Goal: Obtain resource: Download file/media

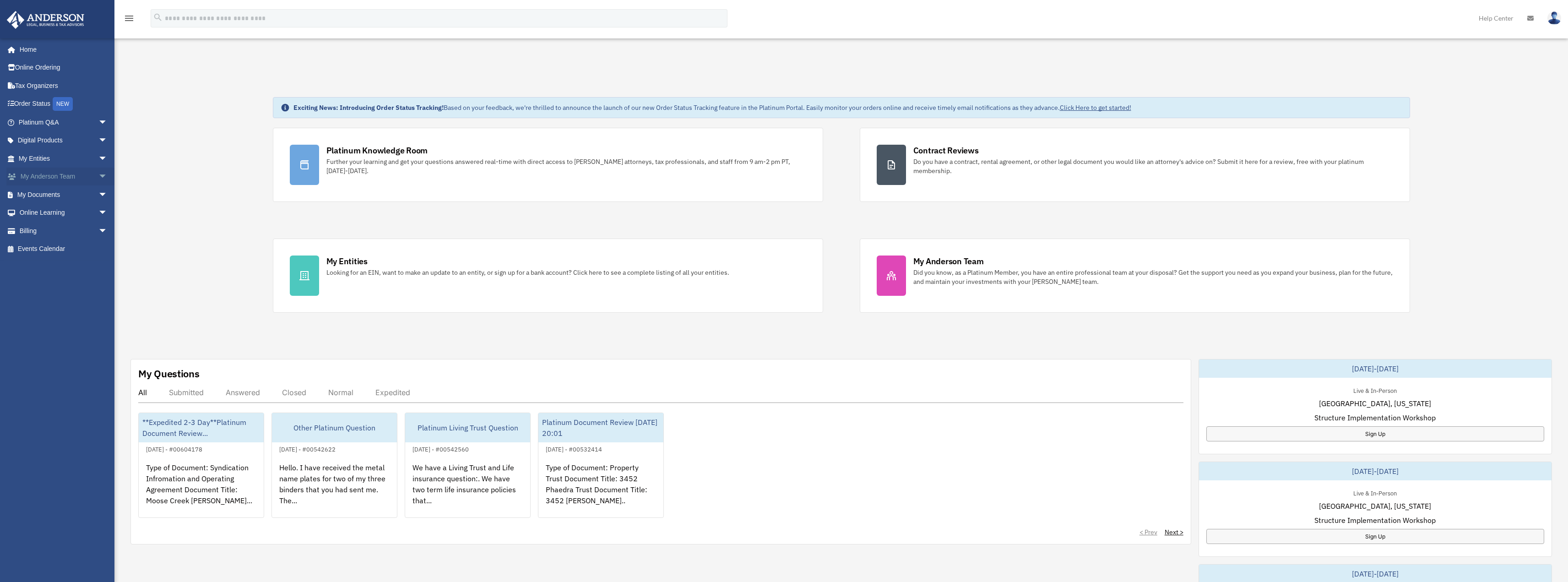
click at [98, 174] on span "arrow_drop_down" at bounding box center [108, 177] width 18 height 19
click at [74, 193] on link "My Anderson Team" at bounding box center [67, 194] width 108 height 18
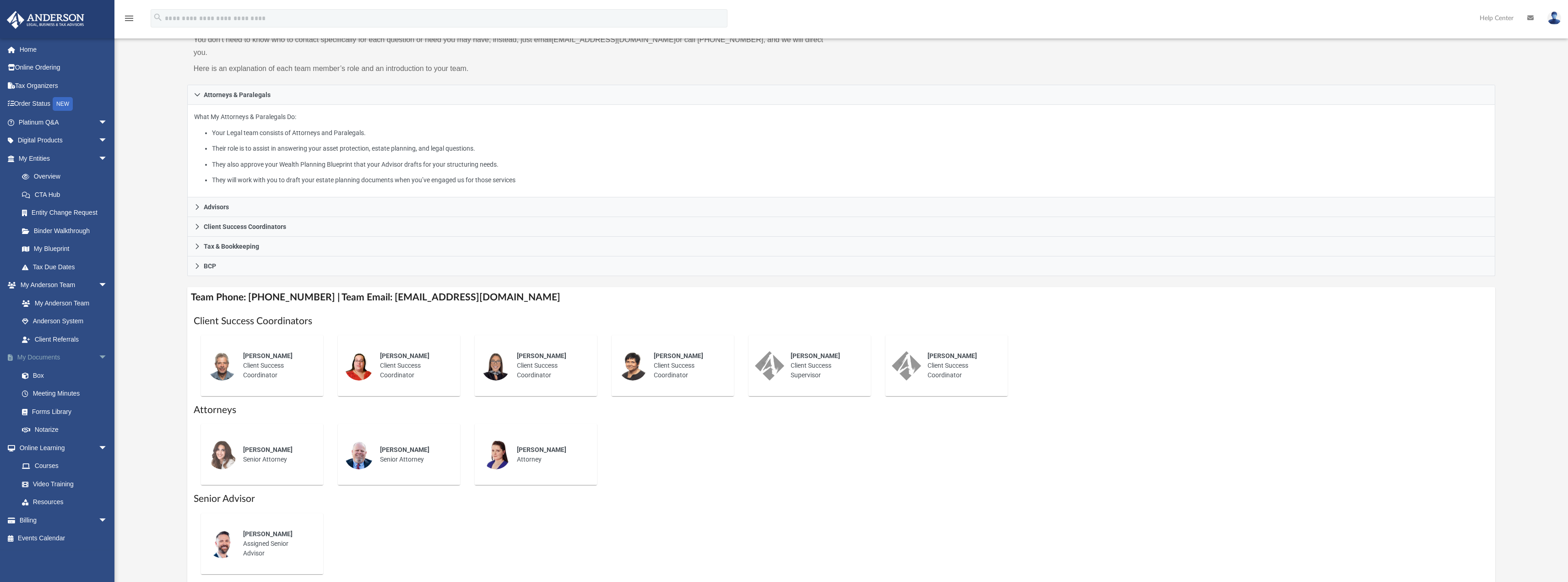
scroll to position [121, 0]
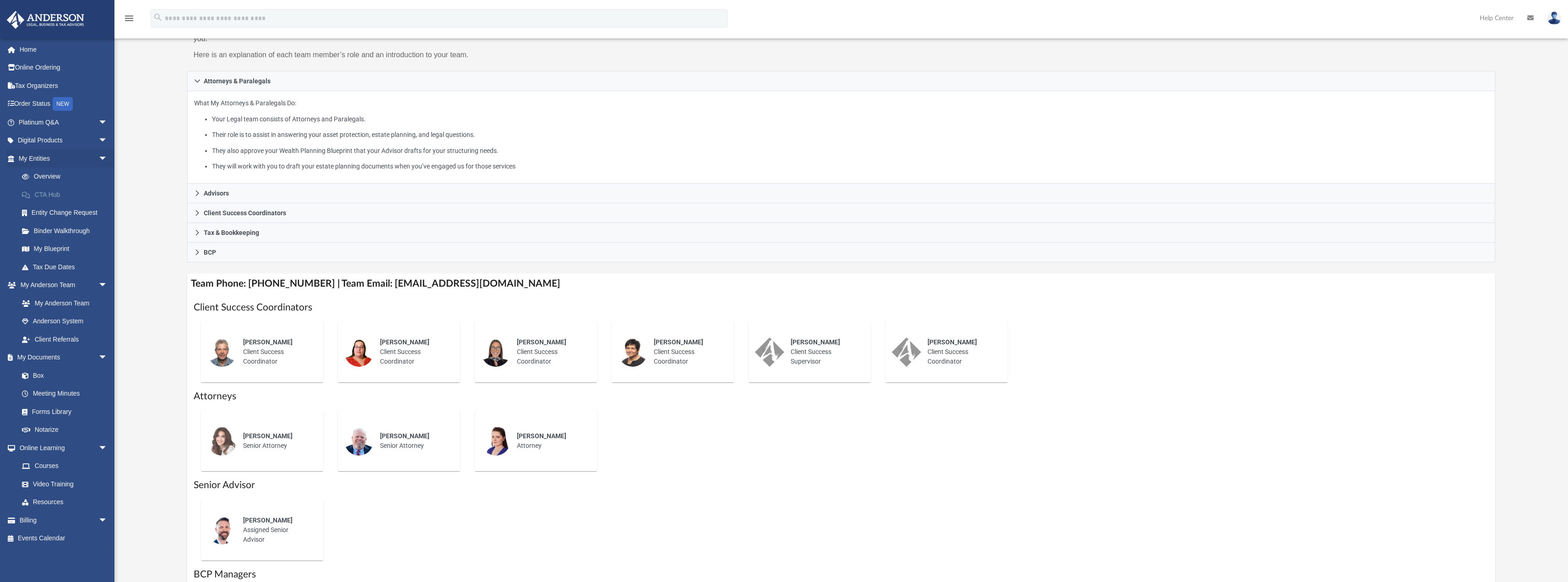
click at [52, 194] on link "CTA Hub" at bounding box center [67, 194] width 108 height 18
click at [54, 193] on link "CTA Hub" at bounding box center [67, 194] width 108 height 18
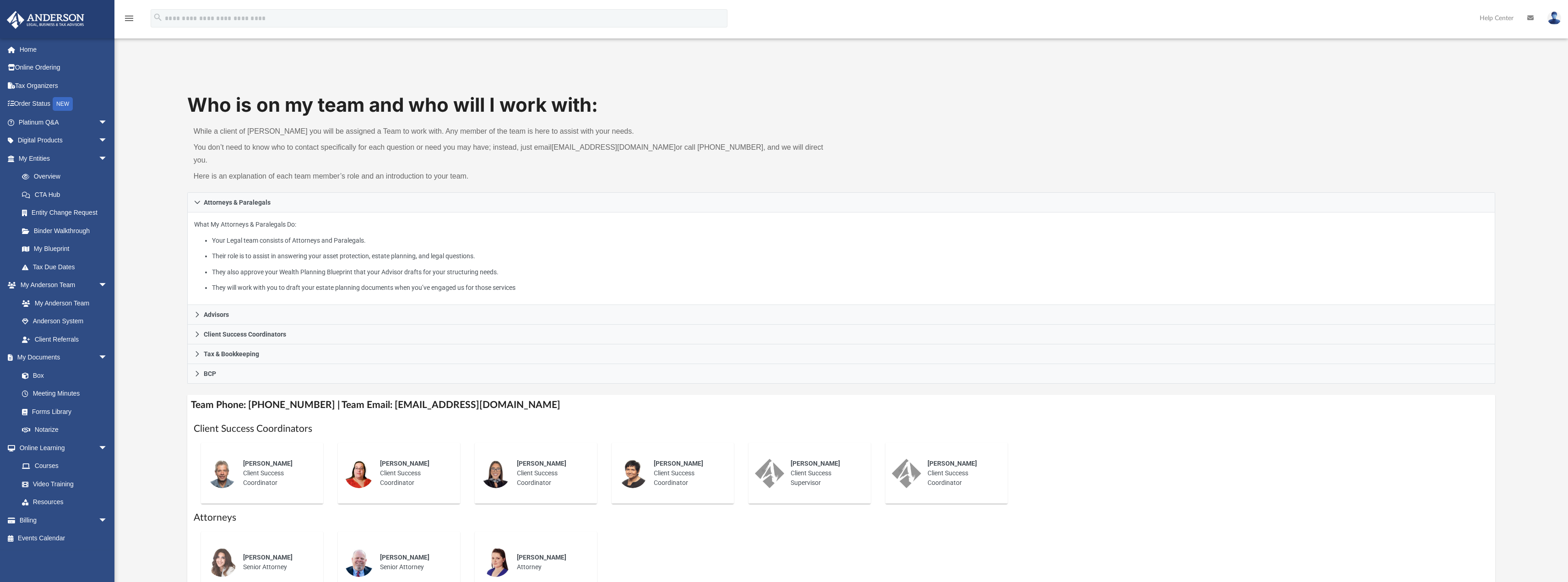
scroll to position [34, 0]
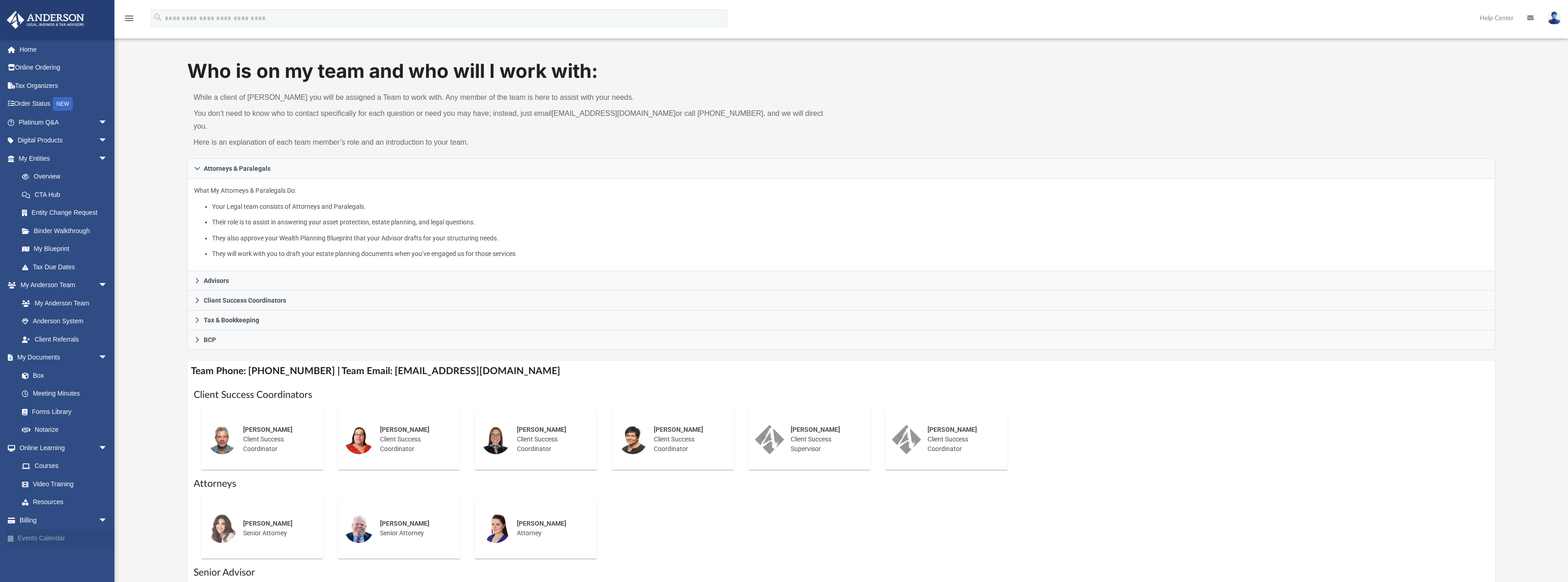
click at [51, 537] on link "Events Calendar" at bounding box center [64, 539] width 115 height 18
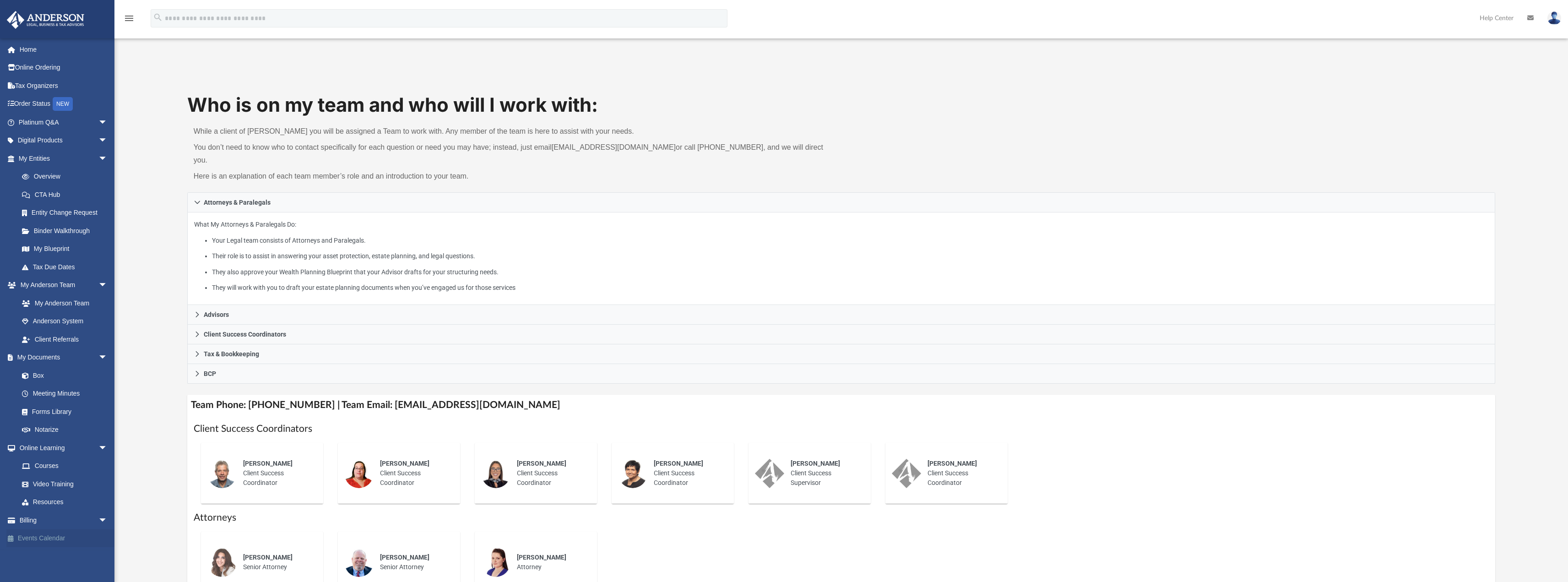
click at [43, 539] on link "Events Calendar" at bounding box center [64, 539] width 115 height 18
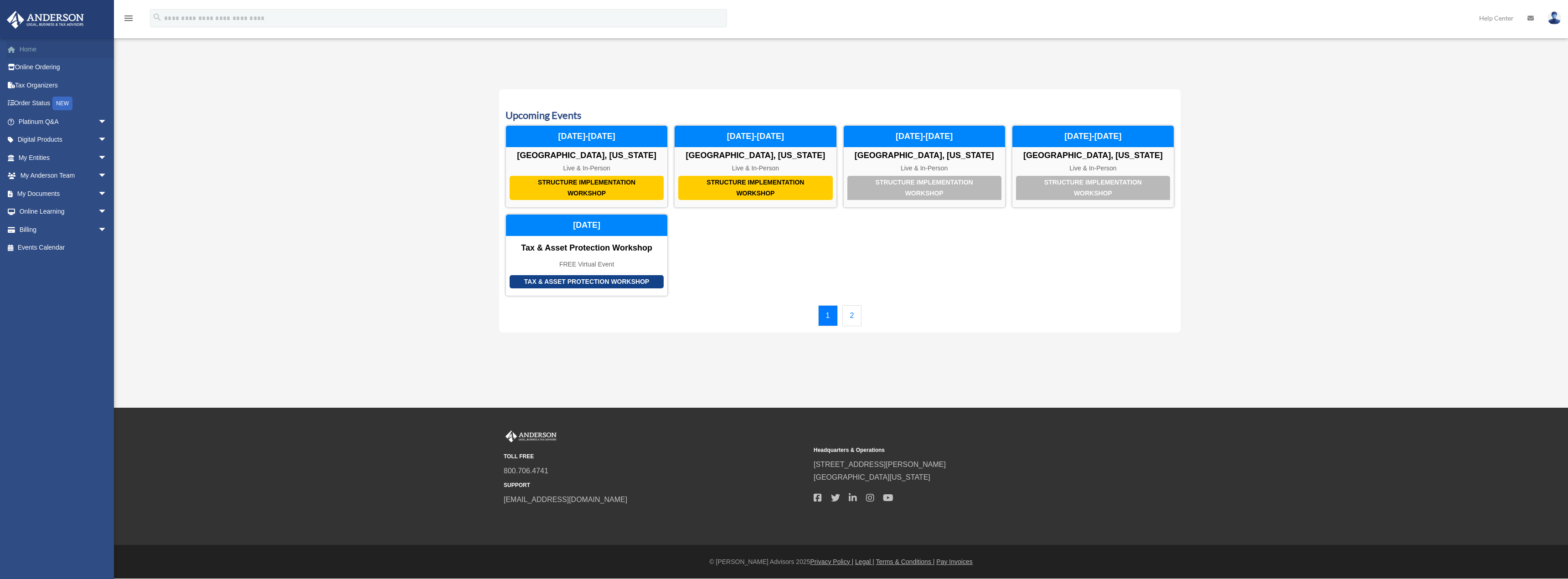
click at [44, 50] on link "Home" at bounding box center [63, 49] width 114 height 18
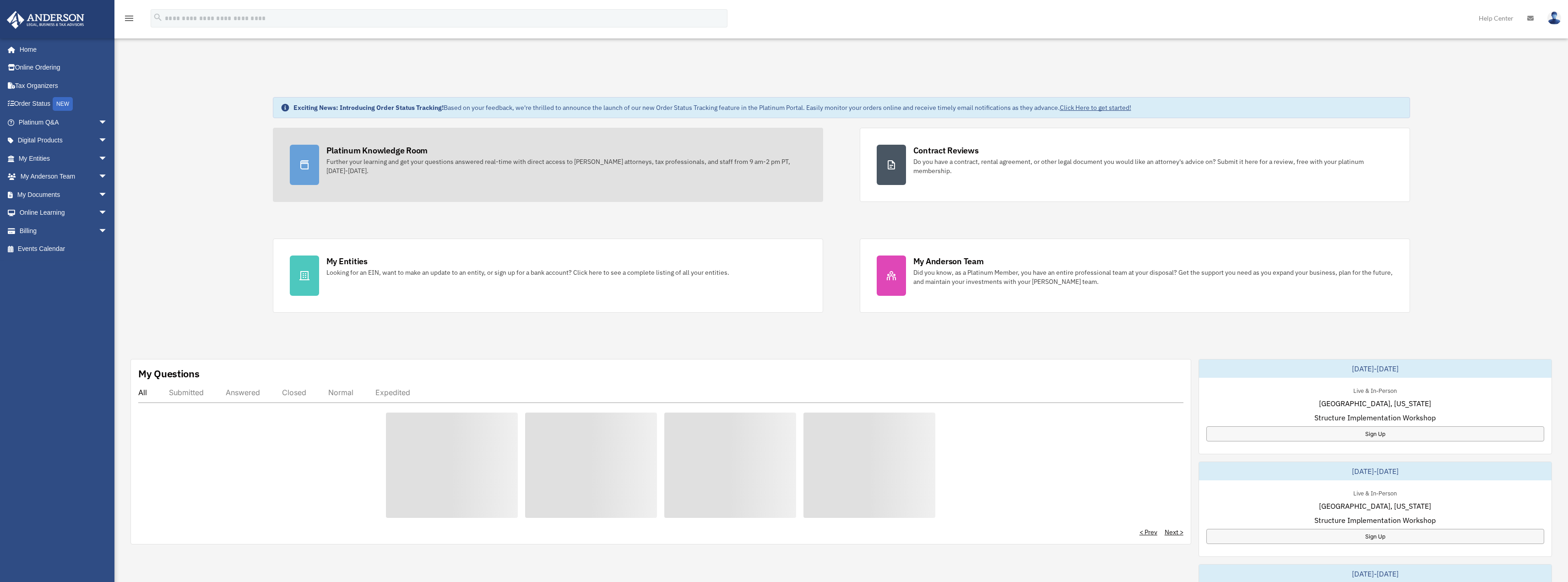
click at [427, 154] on div "Platinum Knowledge Room Further your learning and get your questions answered r…" at bounding box center [566, 160] width 480 height 31
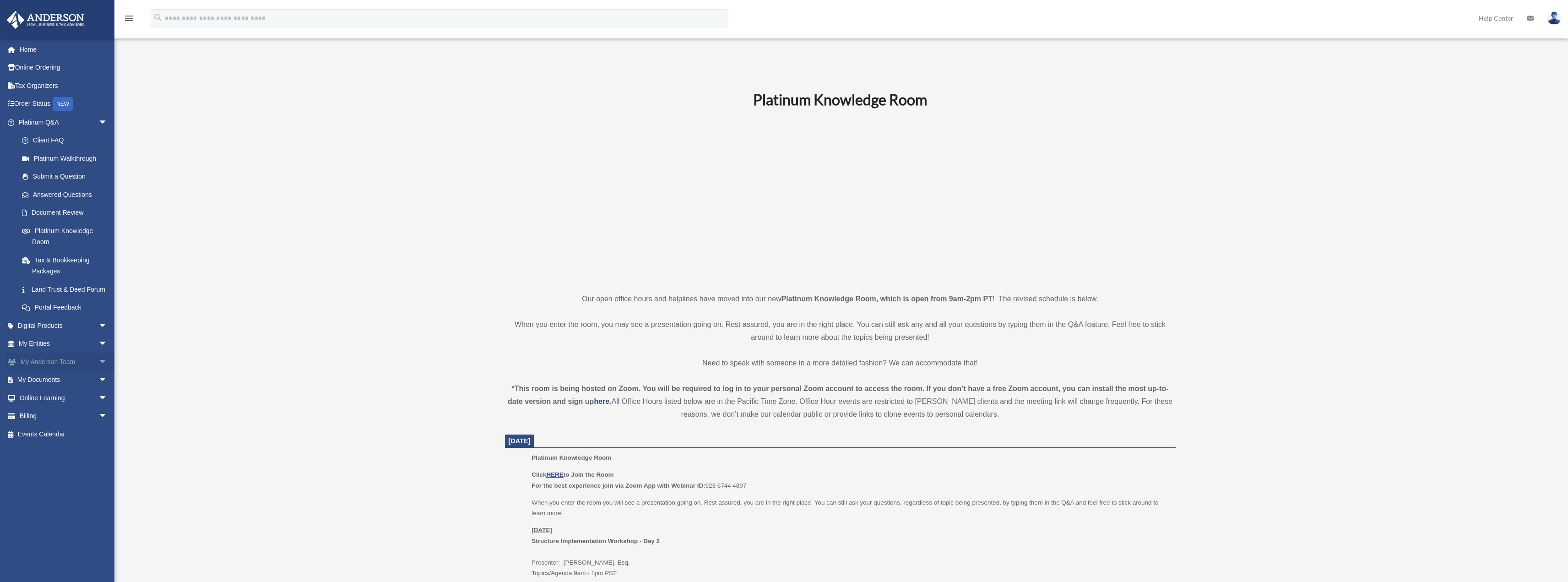
click at [98, 367] on span "arrow_drop_down" at bounding box center [108, 362] width 18 height 19
click at [98, 334] on span "arrow_drop_down" at bounding box center [108, 325] width 18 height 19
click at [99, 424] on span "arrow_drop_down" at bounding box center [108, 416] width 18 height 19
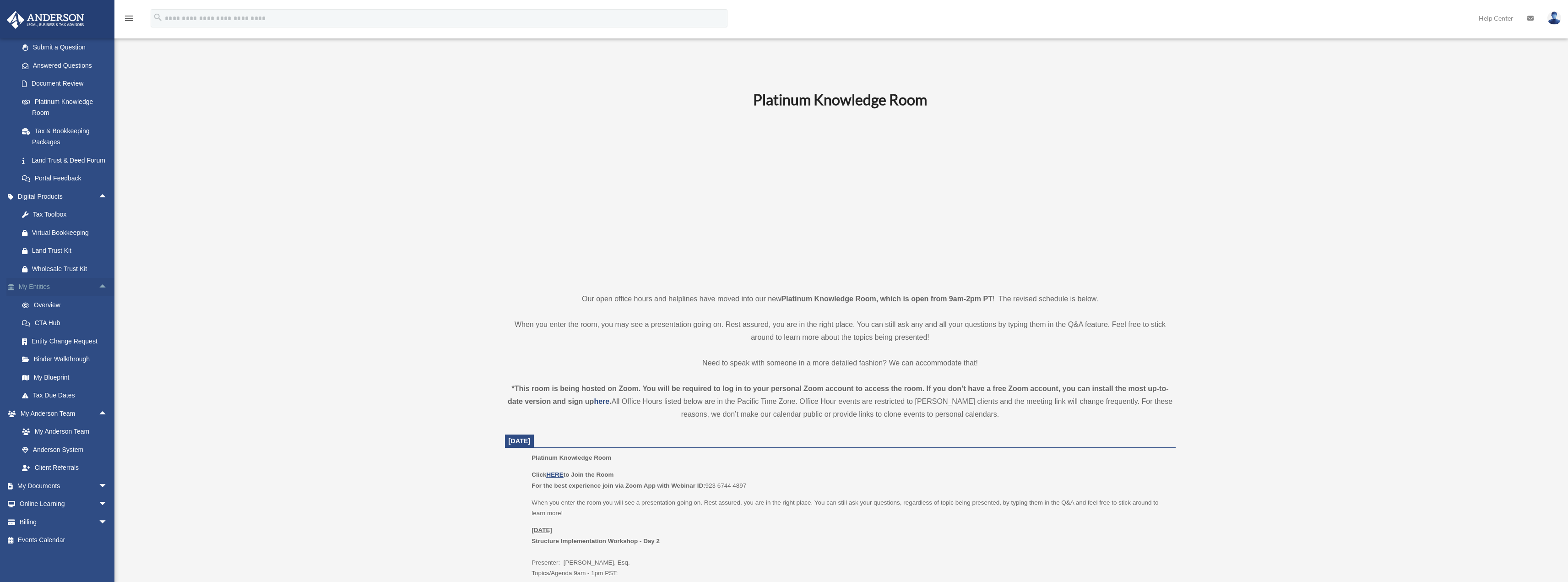
scroll to position [92, 0]
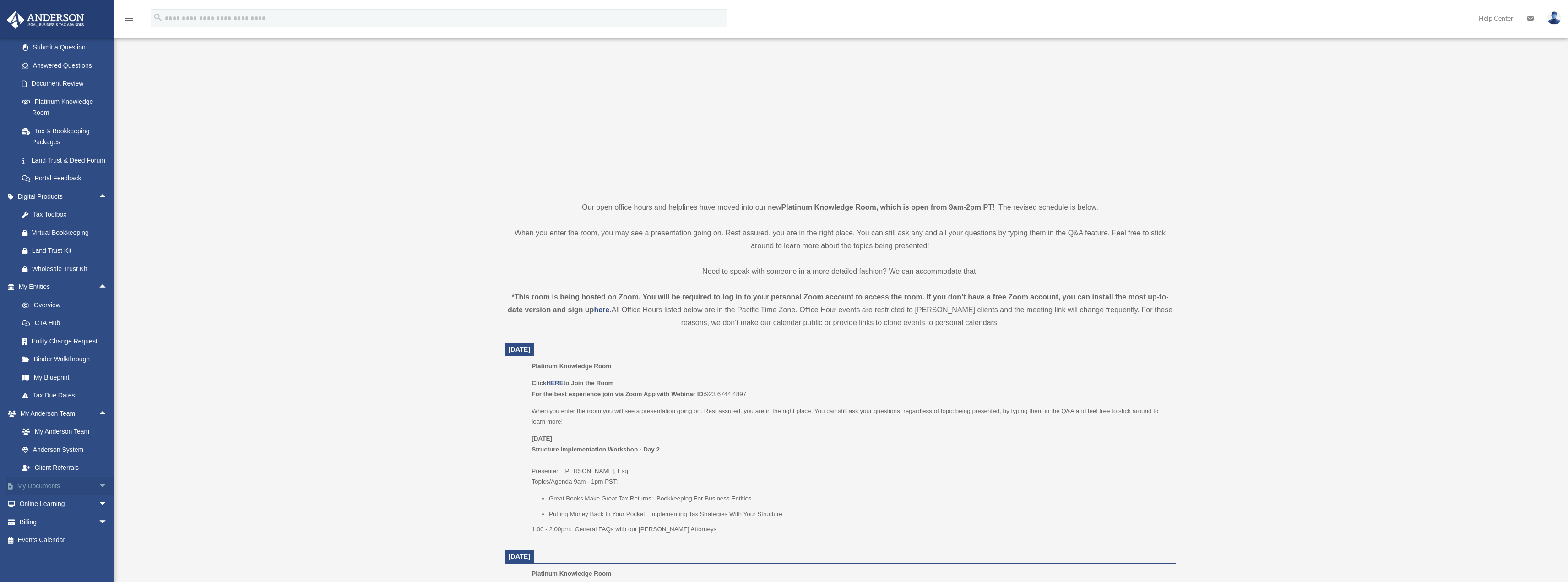
click at [98, 484] on span "arrow_drop_down" at bounding box center [108, 486] width 18 height 19
click at [37, 499] on link "Box" at bounding box center [67, 493] width 108 height 18
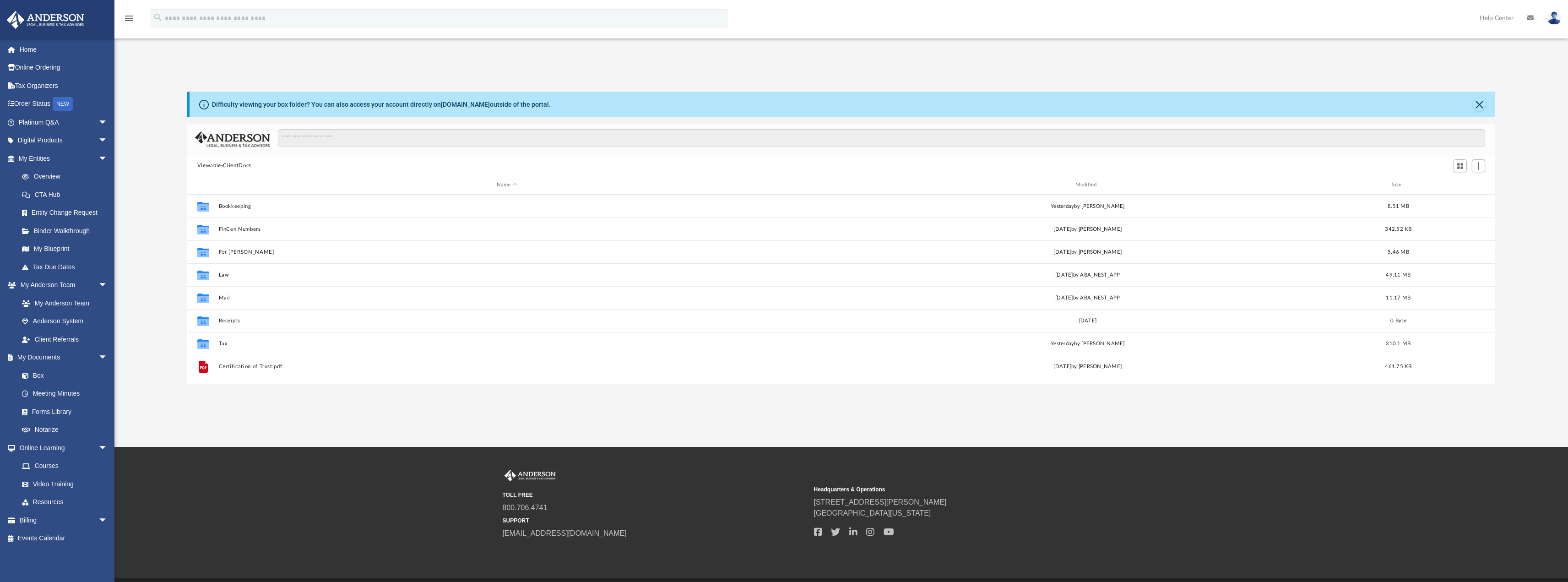
scroll to position [201, 1301]
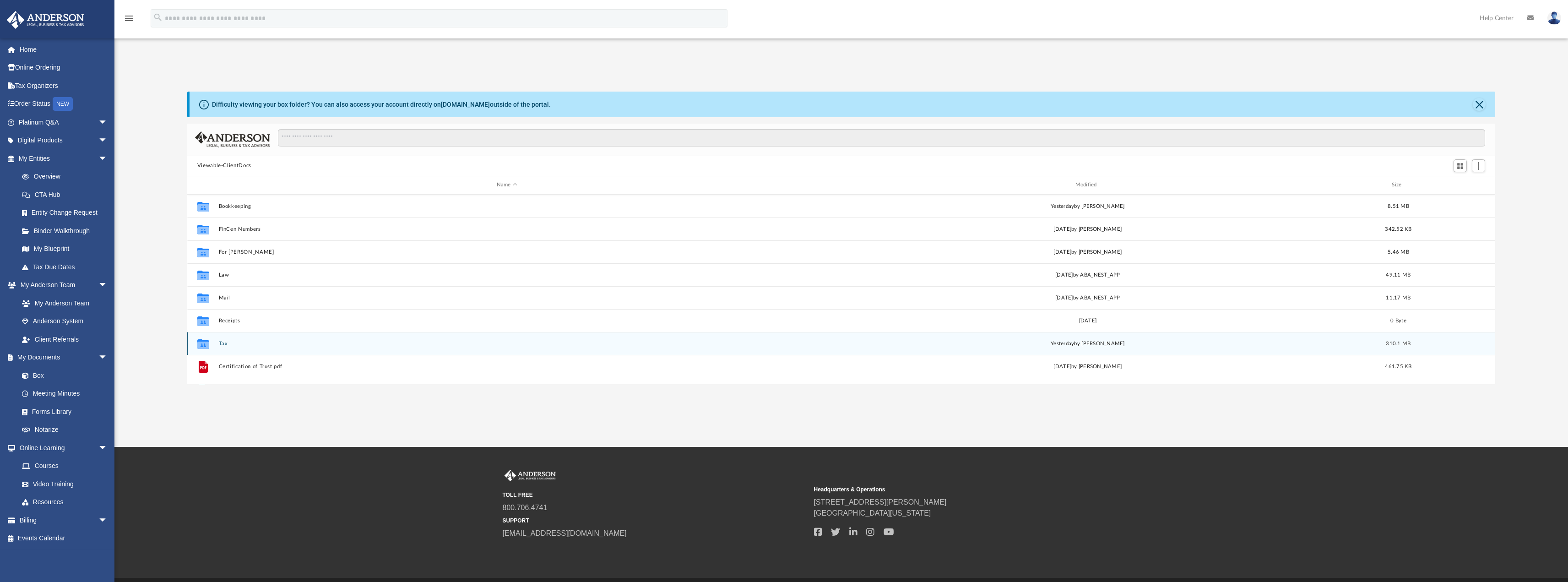
click at [221, 343] on button "Tax" at bounding box center [507, 343] width 577 height 6
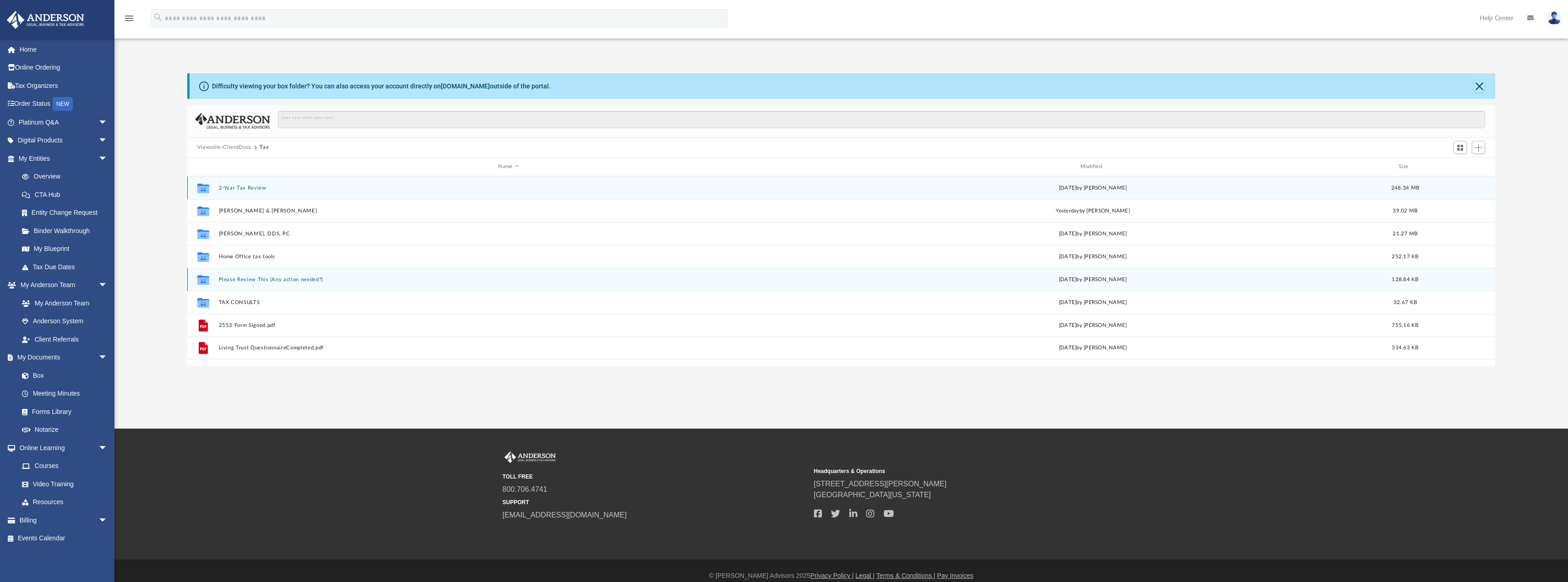
scroll to position [28, 0]
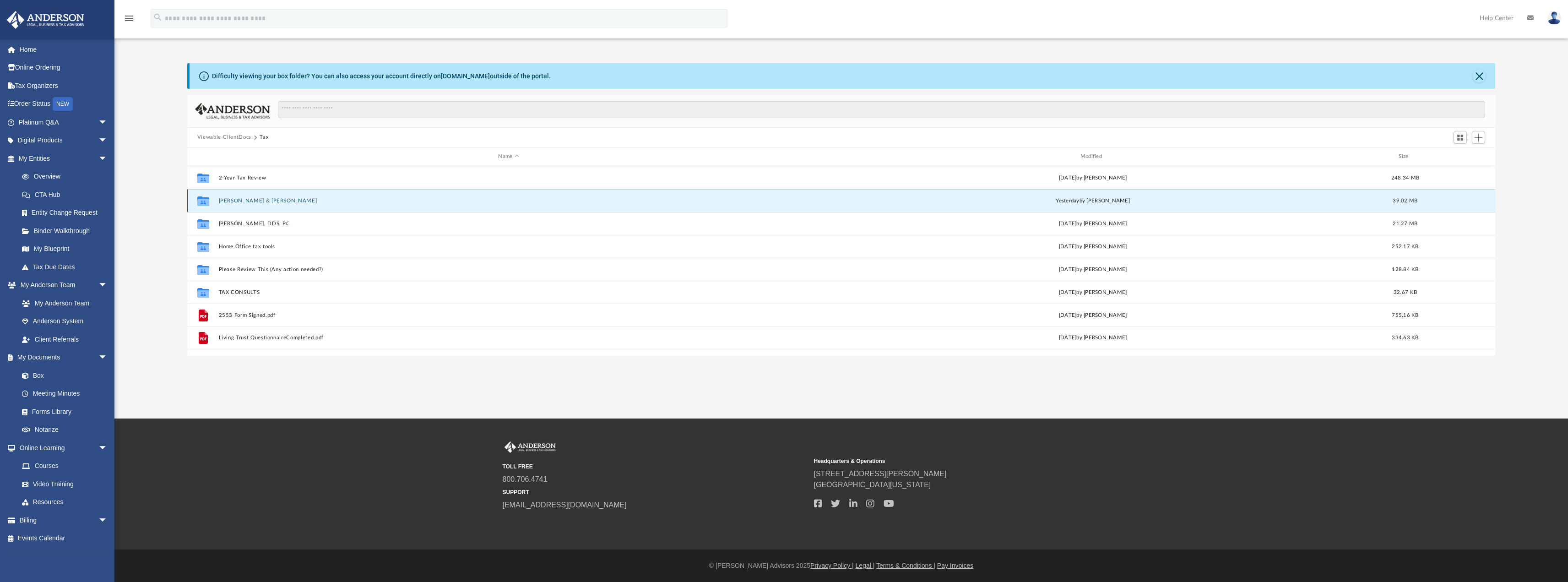
click at [251, 198] on button "Carney, Christopher & Sarah" at bounding box center [508, 201] width 580 height 6
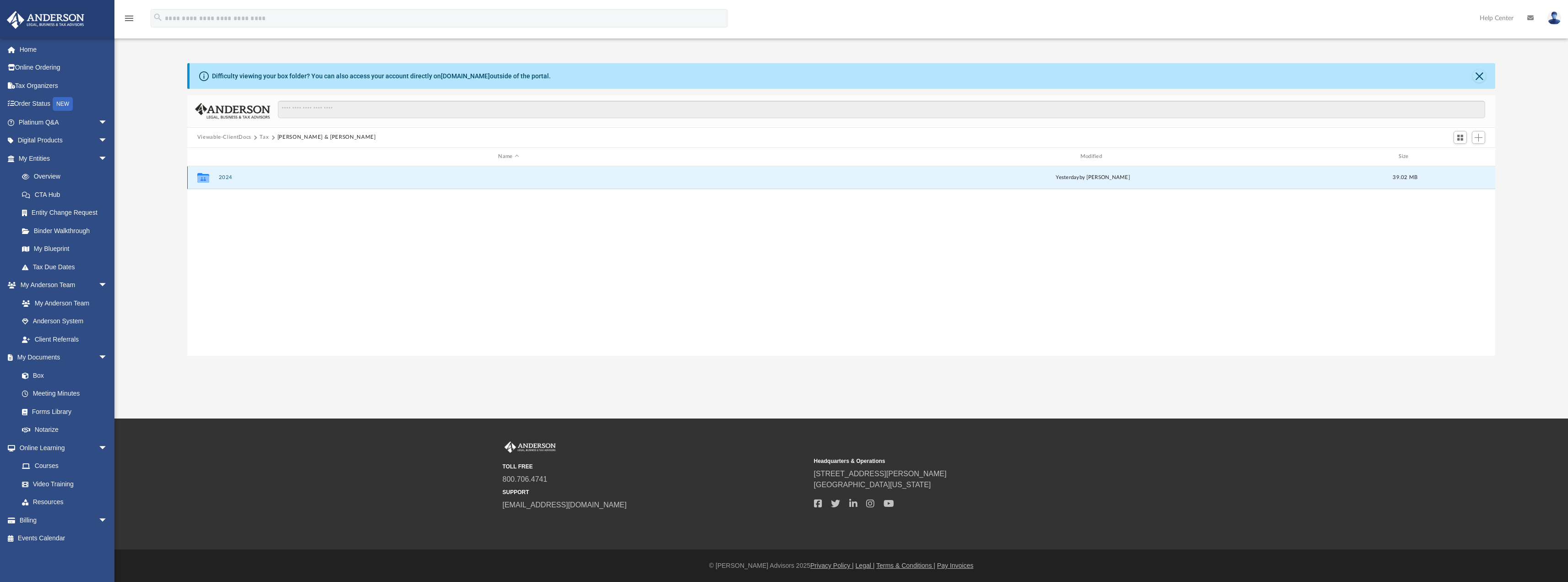
click at [222, 175] on button "2024" at bounding box center [508, 177] width 580 height 6
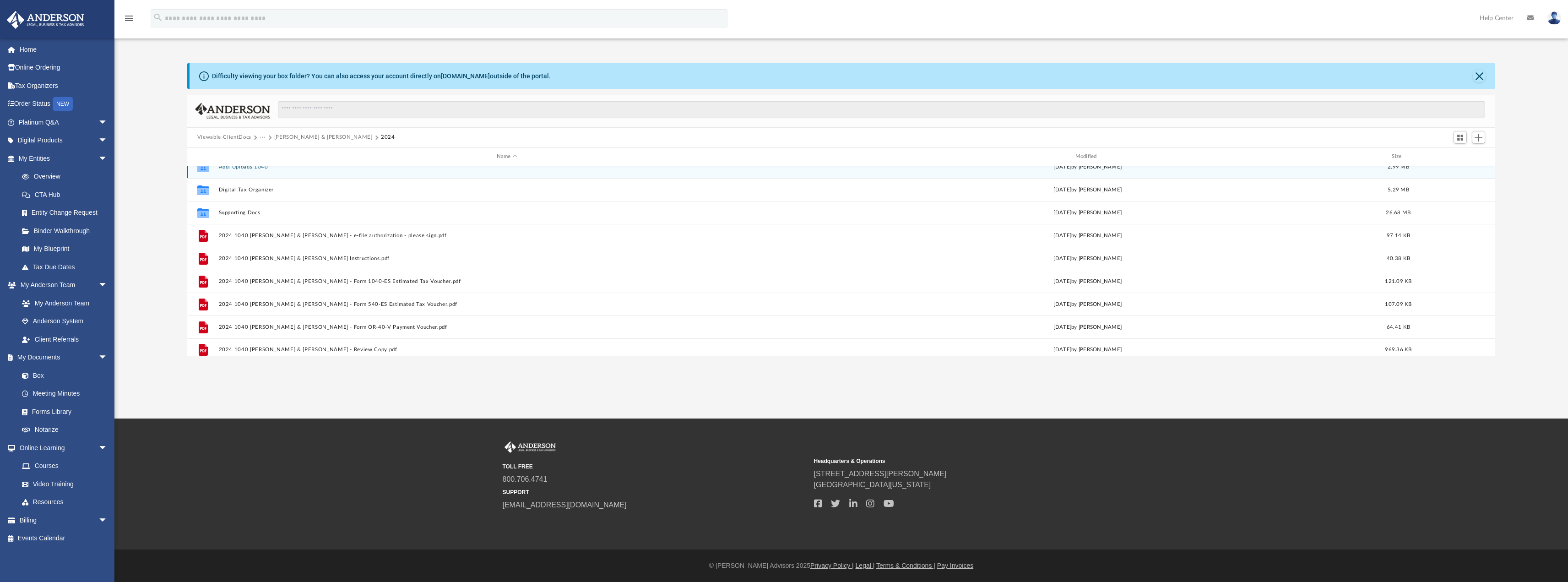
scroll to position [17, 0]
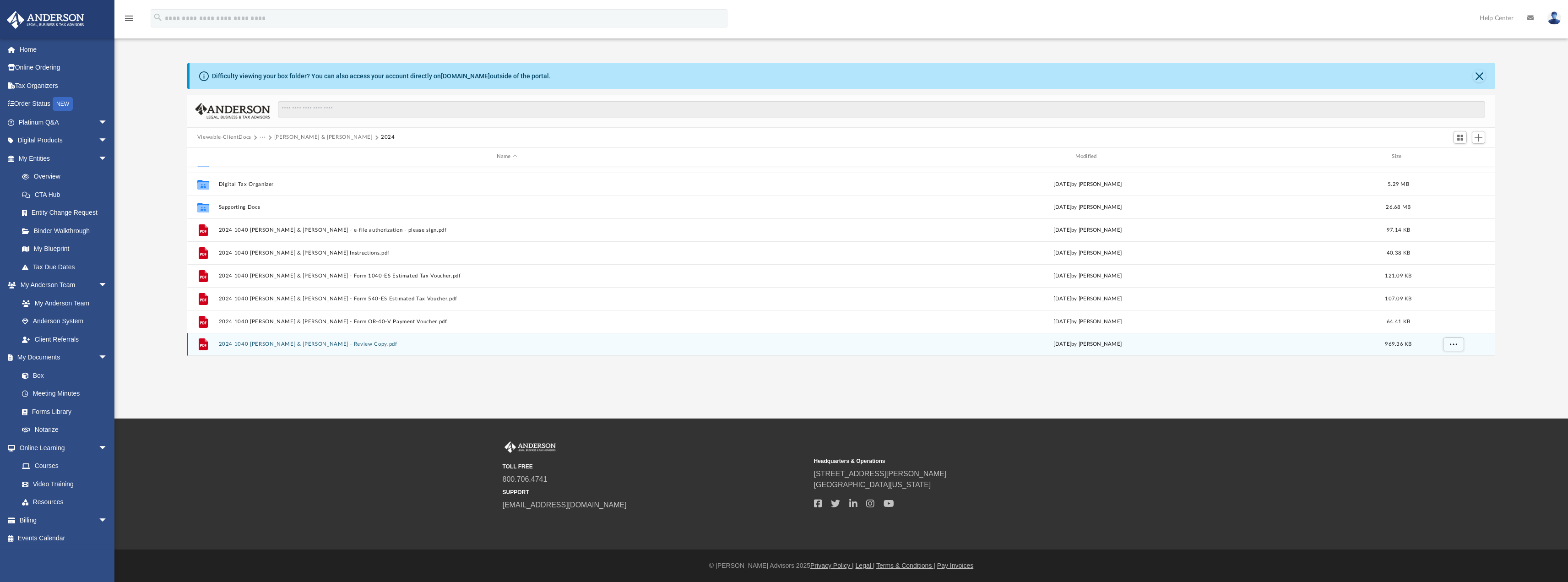
click at [311, 342] on button "2024 1040 Carney, Christopher & Sarah - Review Copy.pdf" at bounding box center [507, 344] width 577 height 6
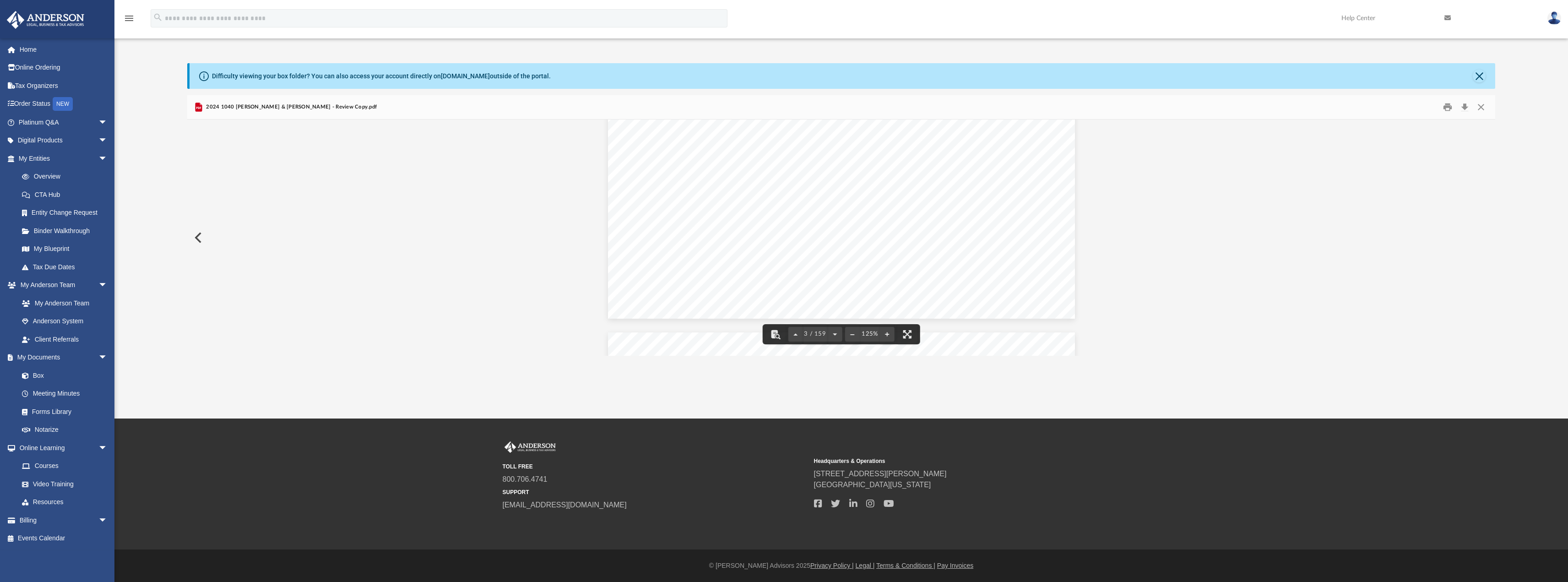
scroll to position [0, 0]
click at [1465, 106] on button "Download" at bounding box center [1464, 106] width 17 height 14
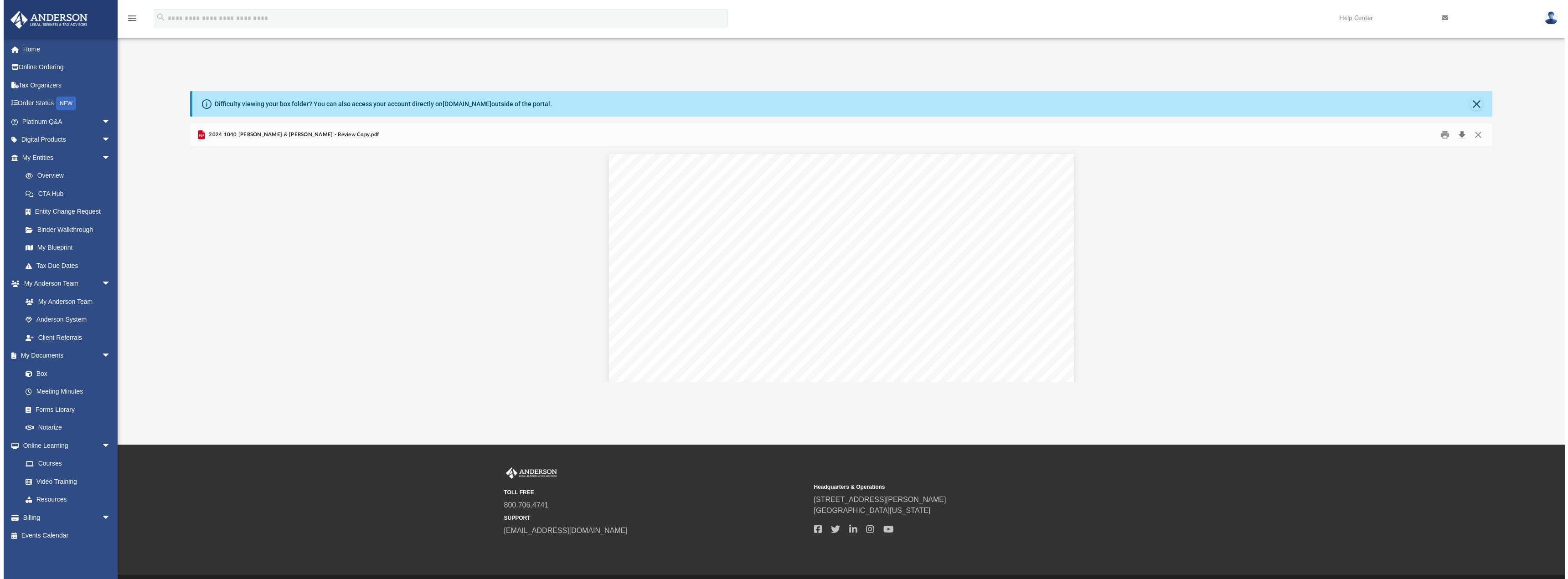
scroll to position [200, 1295]
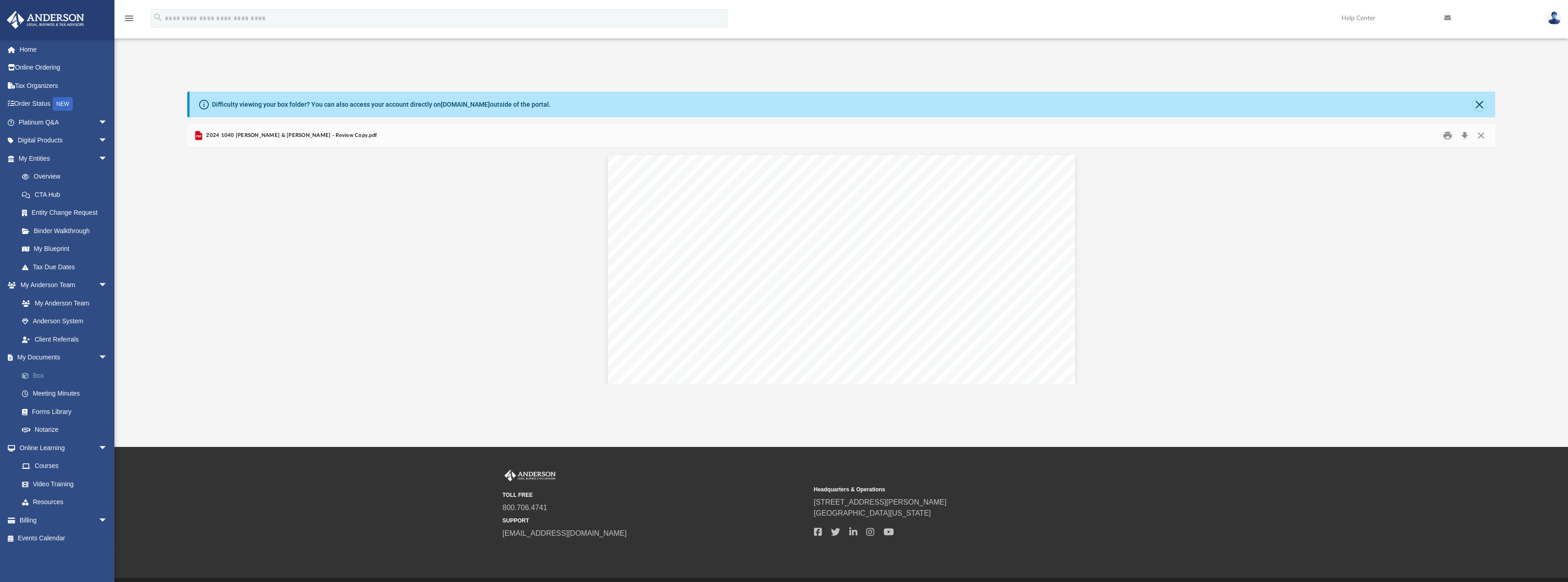
click at [43, 375] on link "Box" at bounding box center [67, 375] width 108 height 18
click at [1482, 103] on button "Close" at bounding box center [1479, 104] width 13 height 13
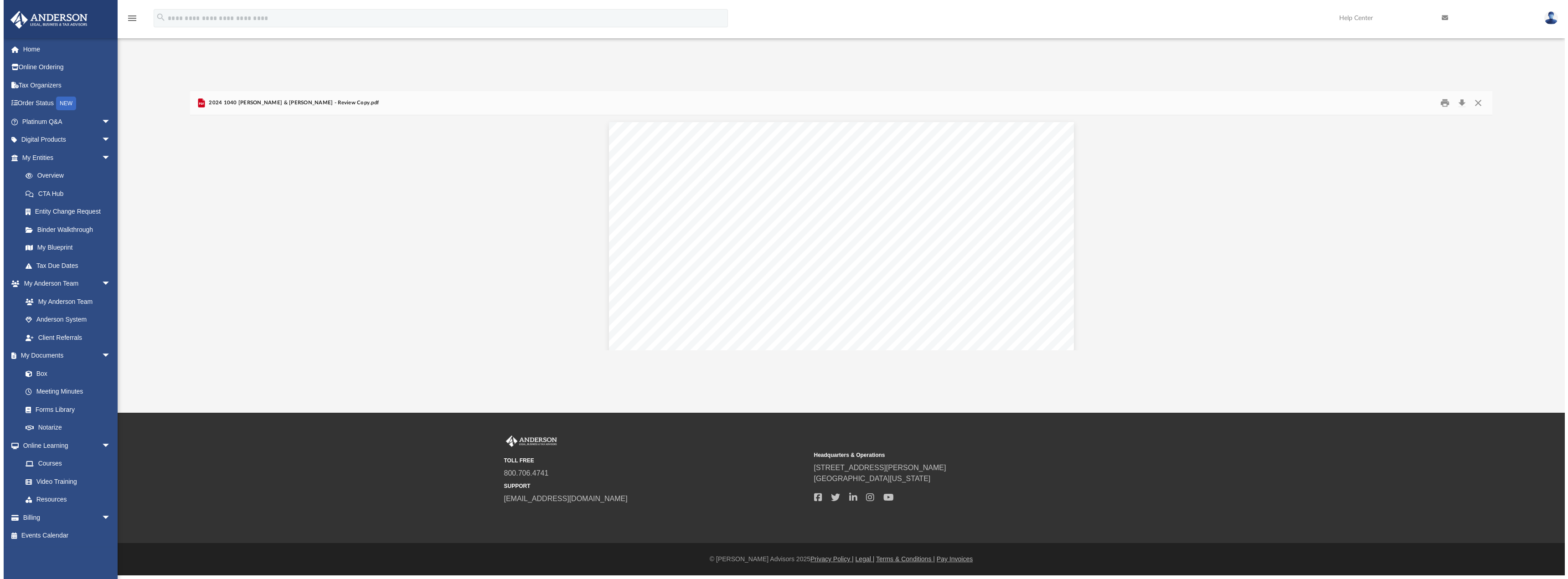
scroll to position [200, 1302]
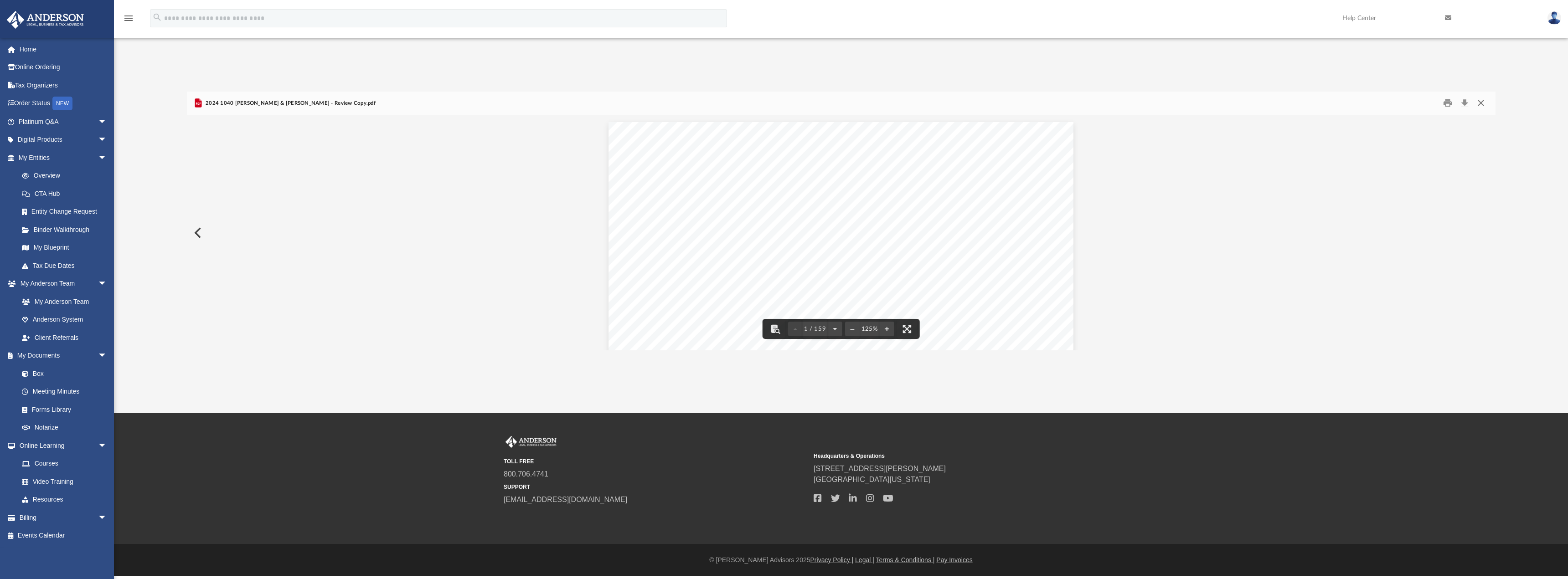
click at [1479, 100] on button "Close" at bounding box center [1480, 103] width 16 height 14
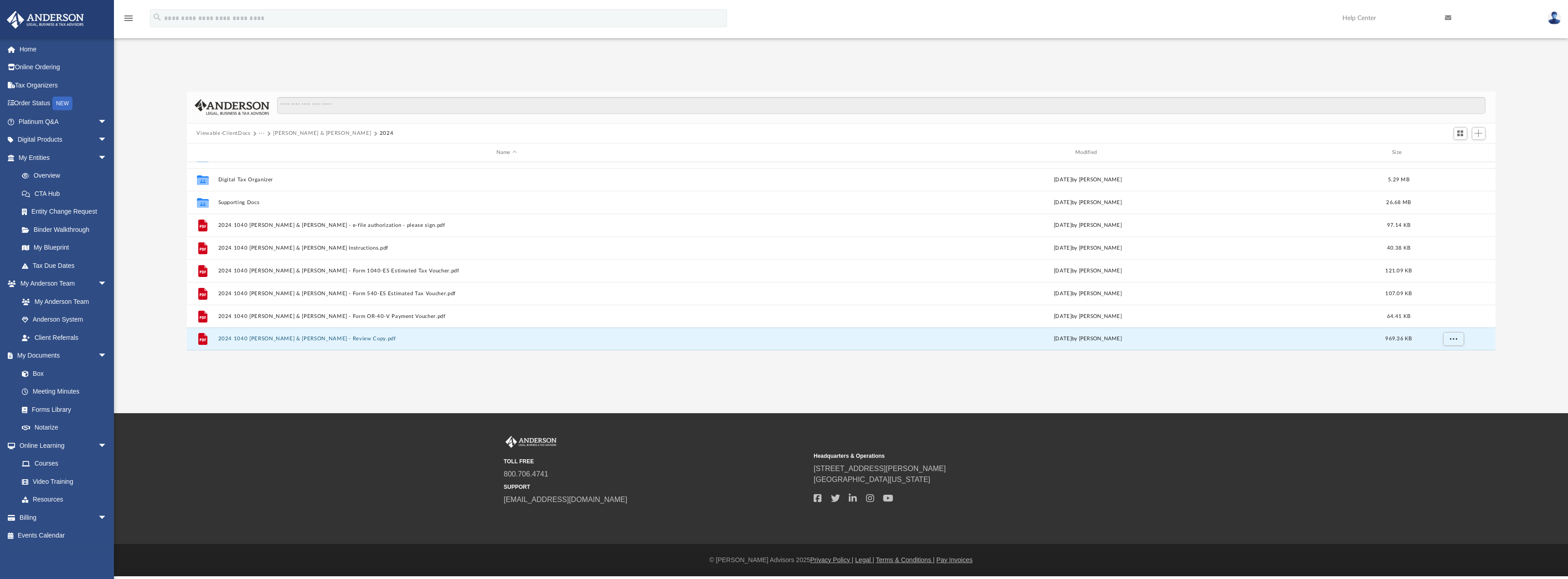
click at [223, 133] on button "Viewable-ClientDocs" at bounding box center [223, 133] width 54 height 8
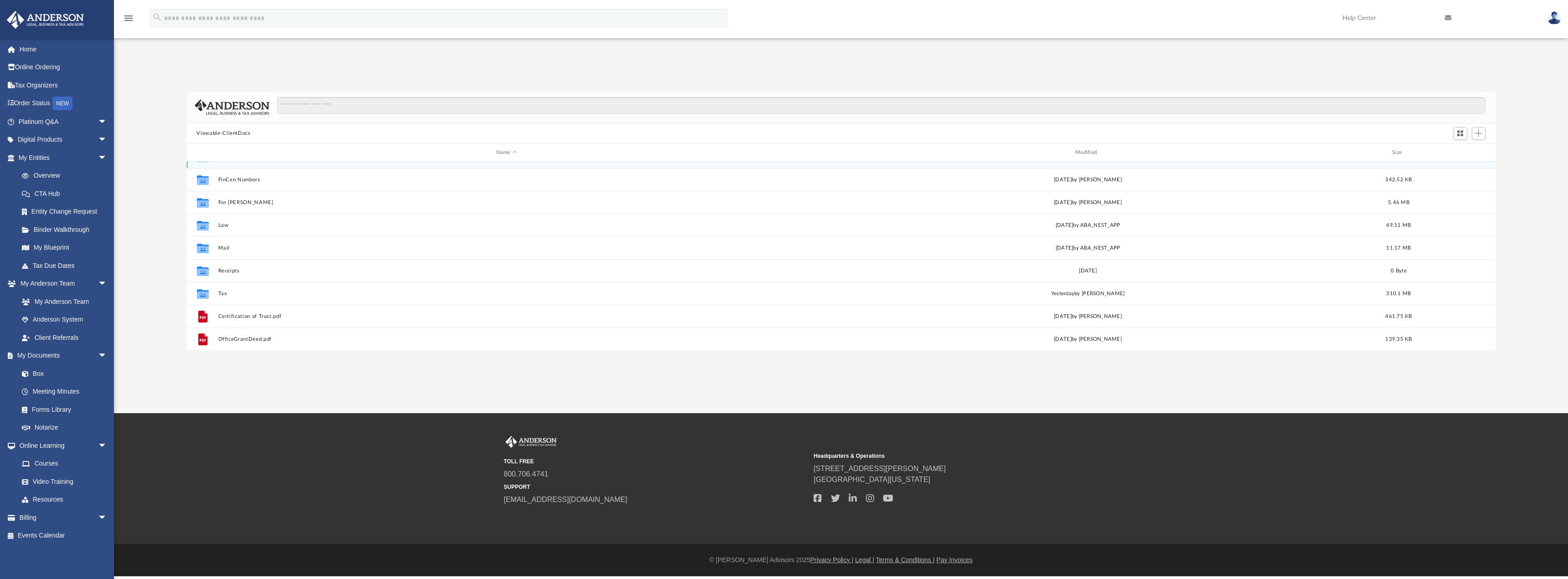
scroll to position [0, 0]
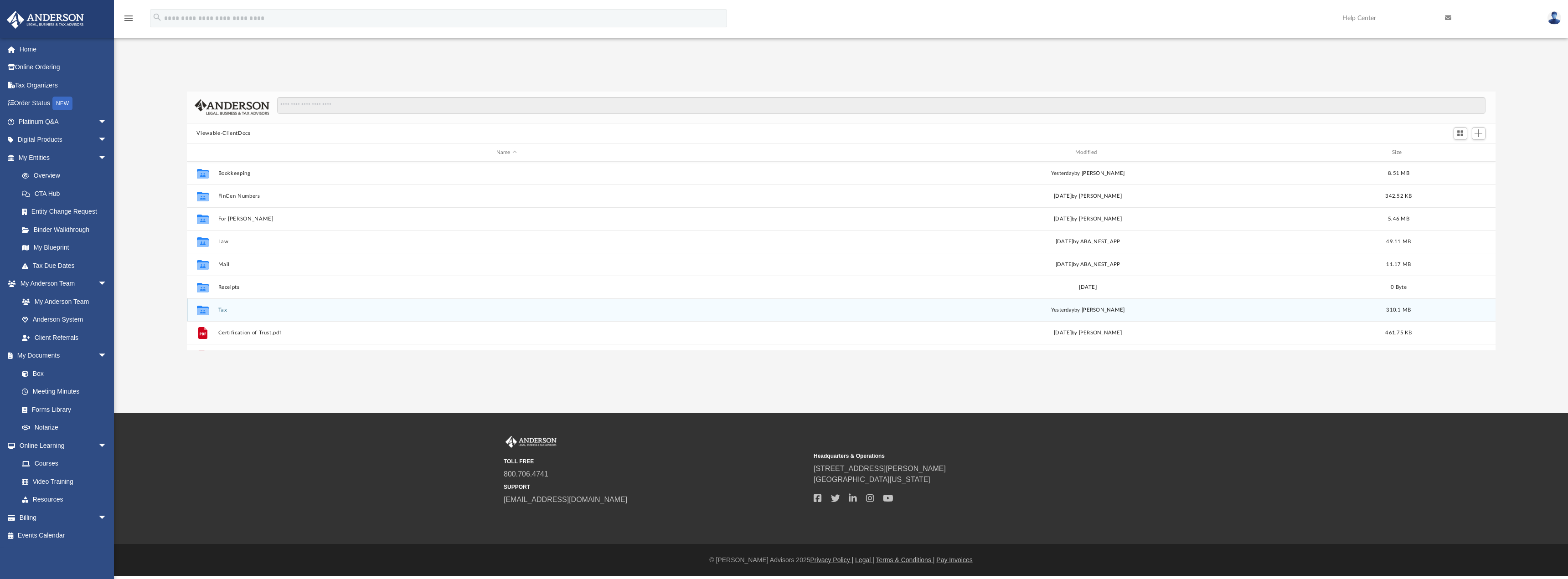
click at [224, 309] on button "Tax" at bounding box center [506, 310] width 577 height 6
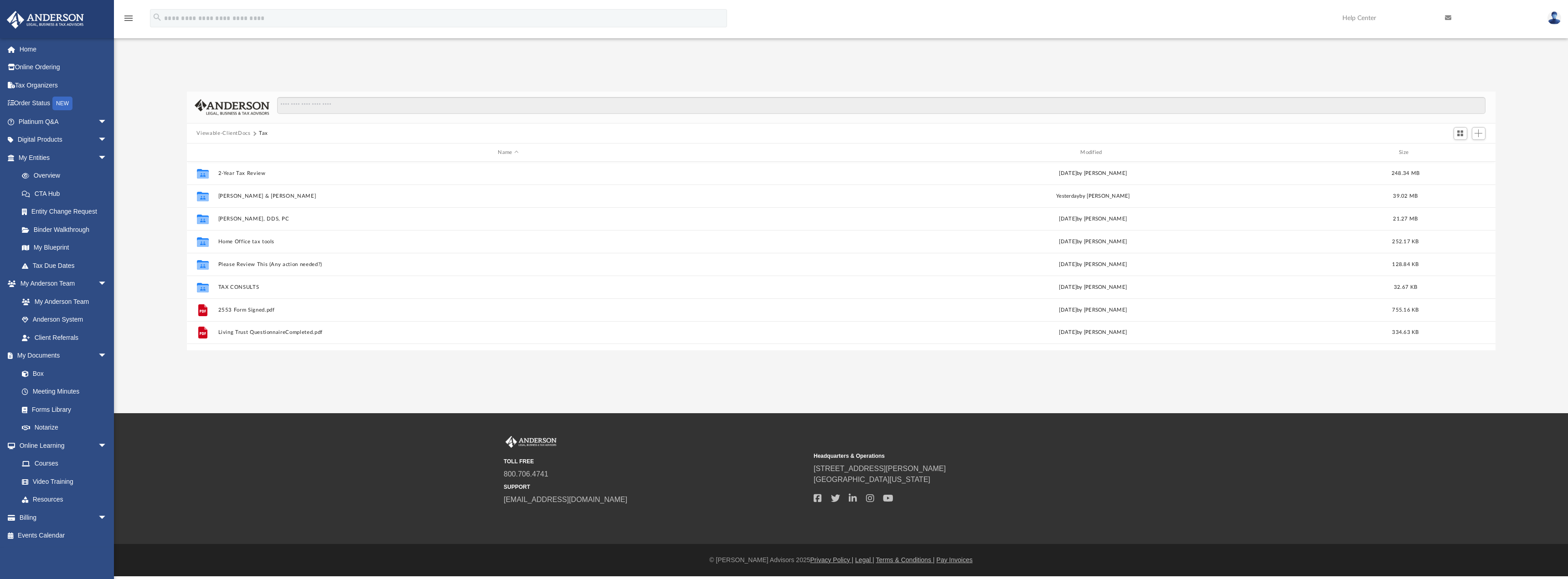
click at [239, 133] on button "Viewable-ClientDocs" at bounding box center [223, 133] width 54 height 8
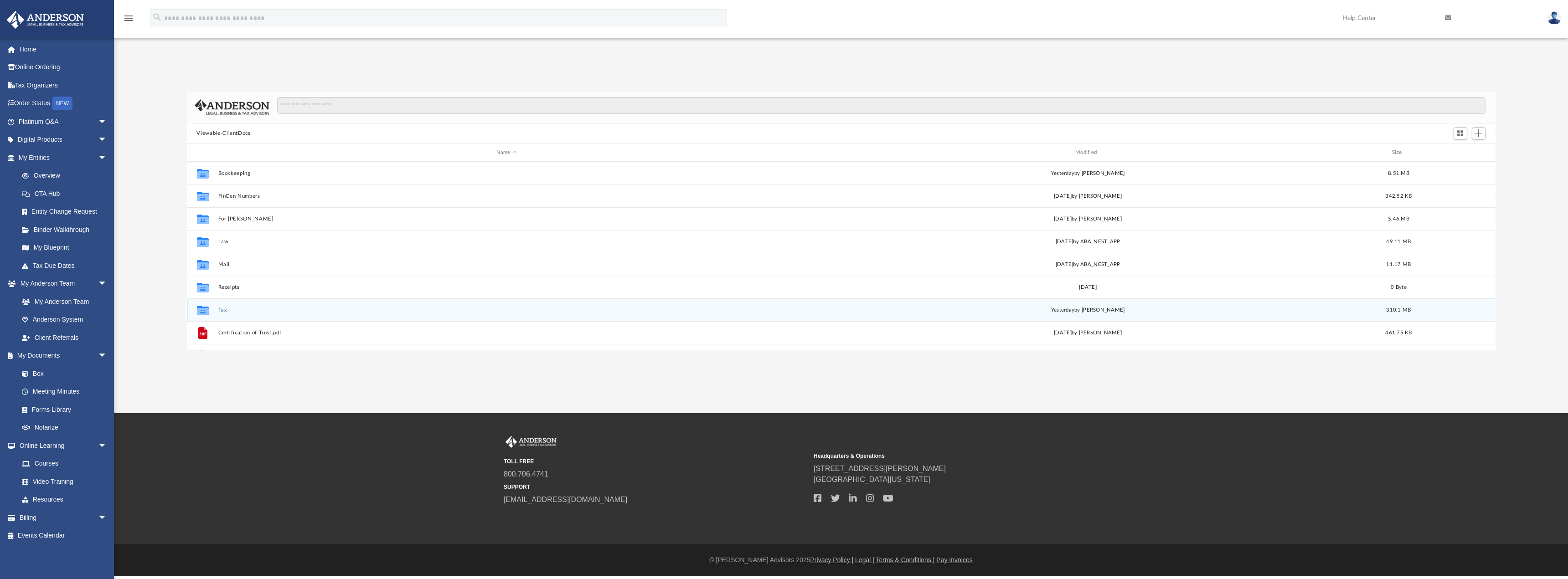
click at [225, 308] on button "Tax" at bounding box center [506, 310] width 577 height 6
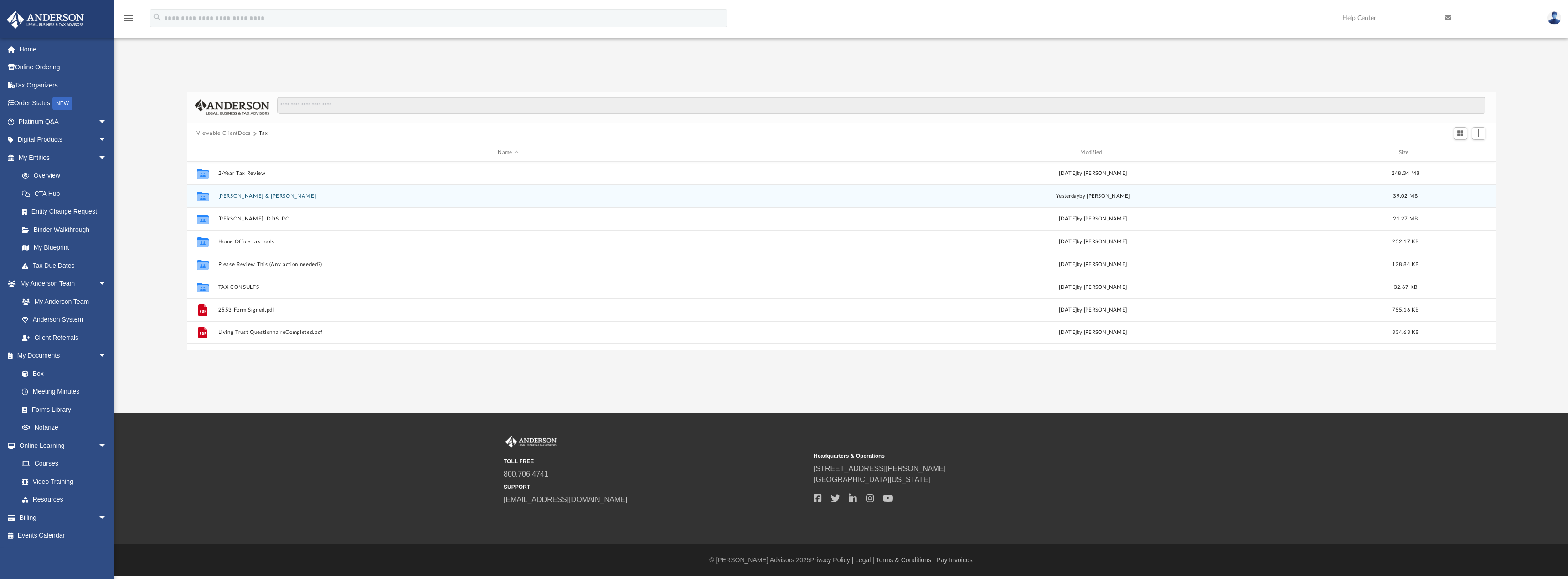
click at [242, 192] on div "Collaborated Folder Carney, Christopher & Sarah yesterday by Tiffany Smyth 39.0…" at bounding box center [841, 195] width 1309 height 23
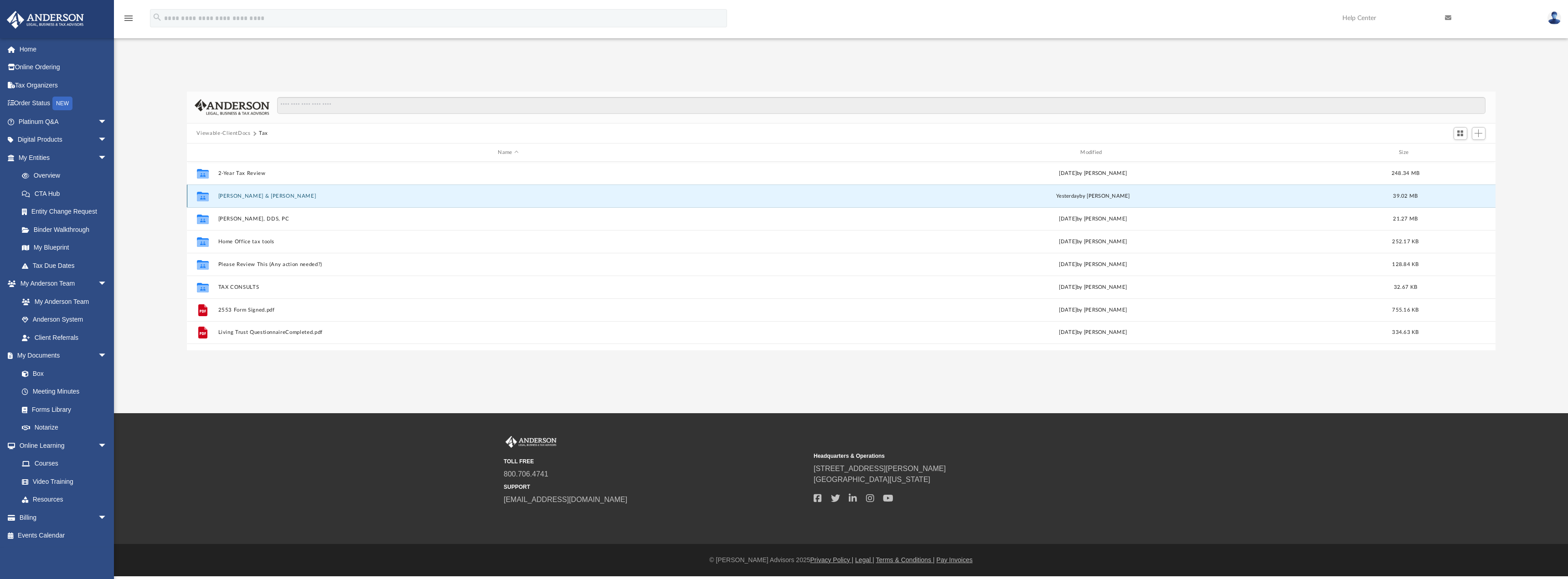
click at [228, 195] on button "Carney, Christopher & Sarah" at bounding box center [508, 196] width 581 height 6
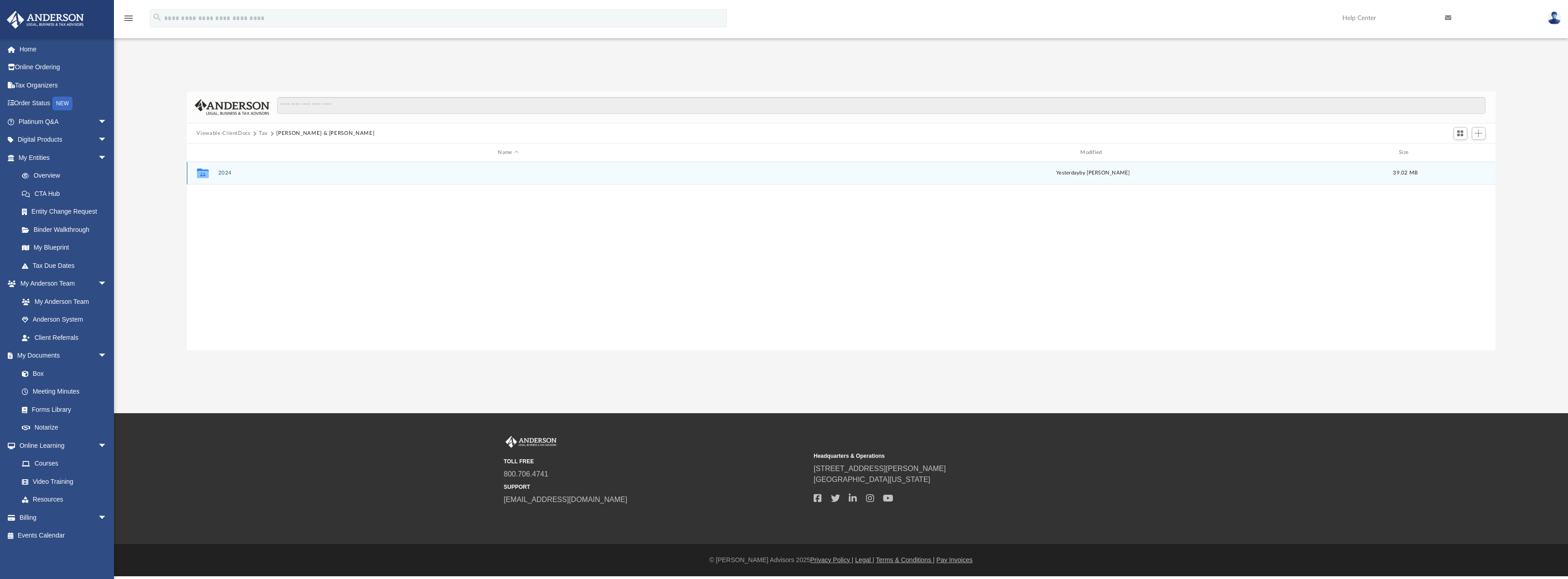
click at [224, 173] on button "2024" at bounding box center [508, 173] width 581 height 6
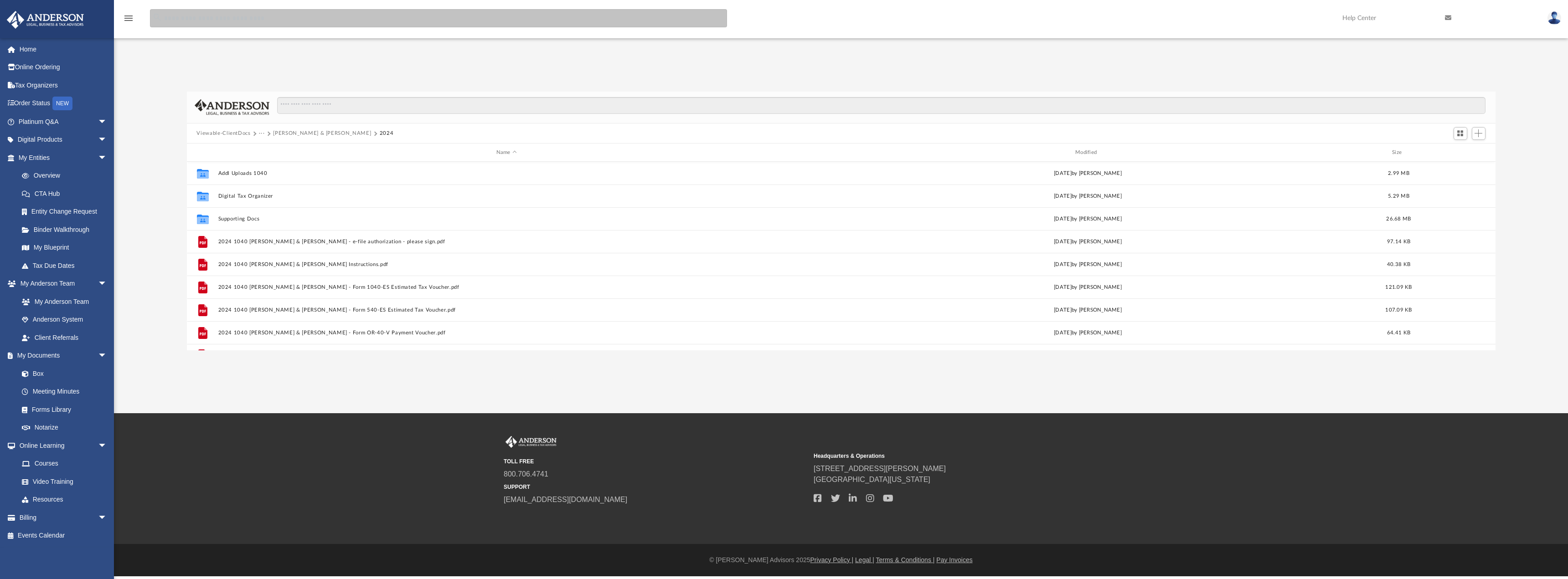
click at [195, 19] on input "search" at bounding box center [438, 18] width 577 height 18
type input "*"
type input "**********"
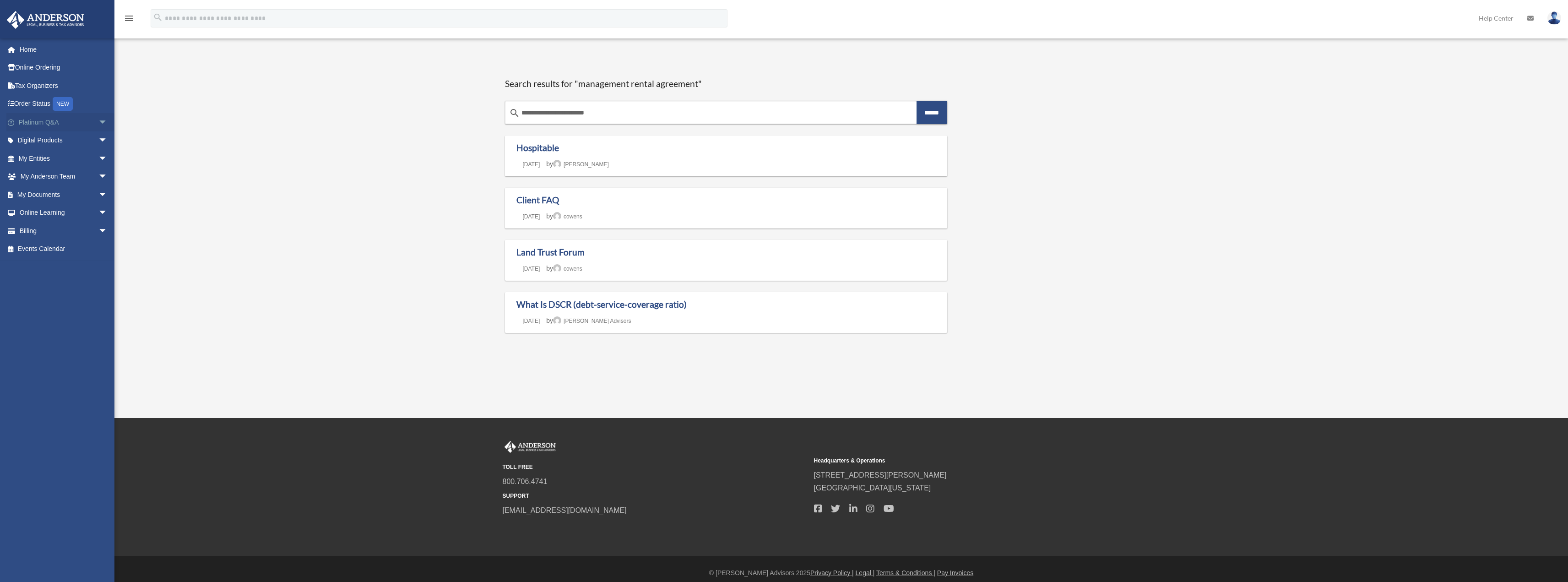
click at [86, 121] on link "Platinum Q&A arrow_drop_down" at bounding box center [64, 122] width 115 height 18
click at [32, 53] on link "Home" at bounding box center [64, 50] width 115 height 18
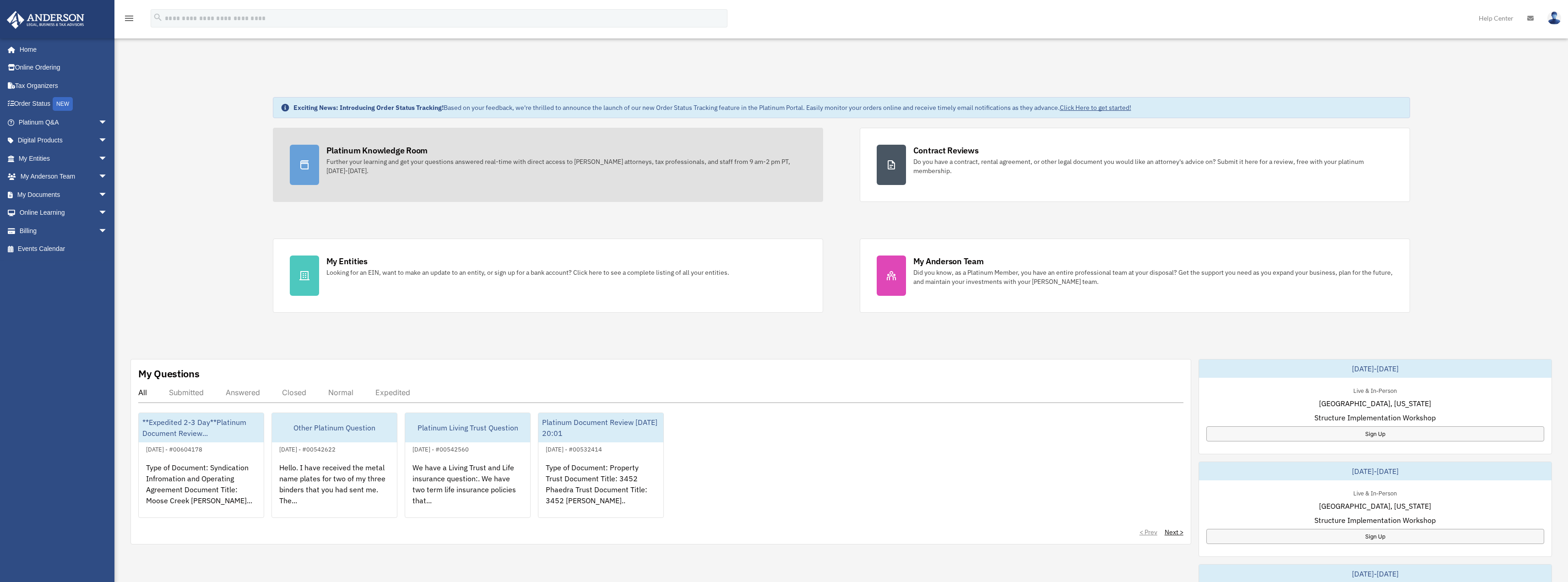
click at [346, 149] on div "Platinum Knowledge Room" at bounding box center [377, 150] width 101 height 12
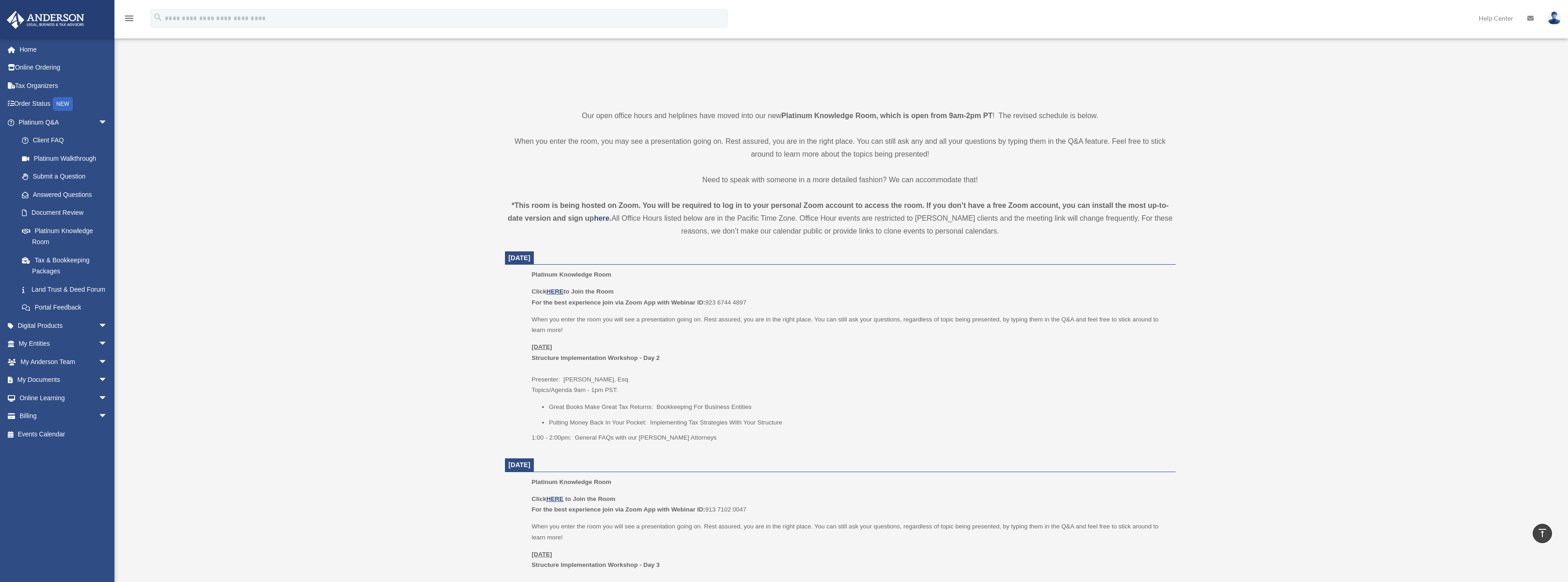
scroll to position [366, 0]
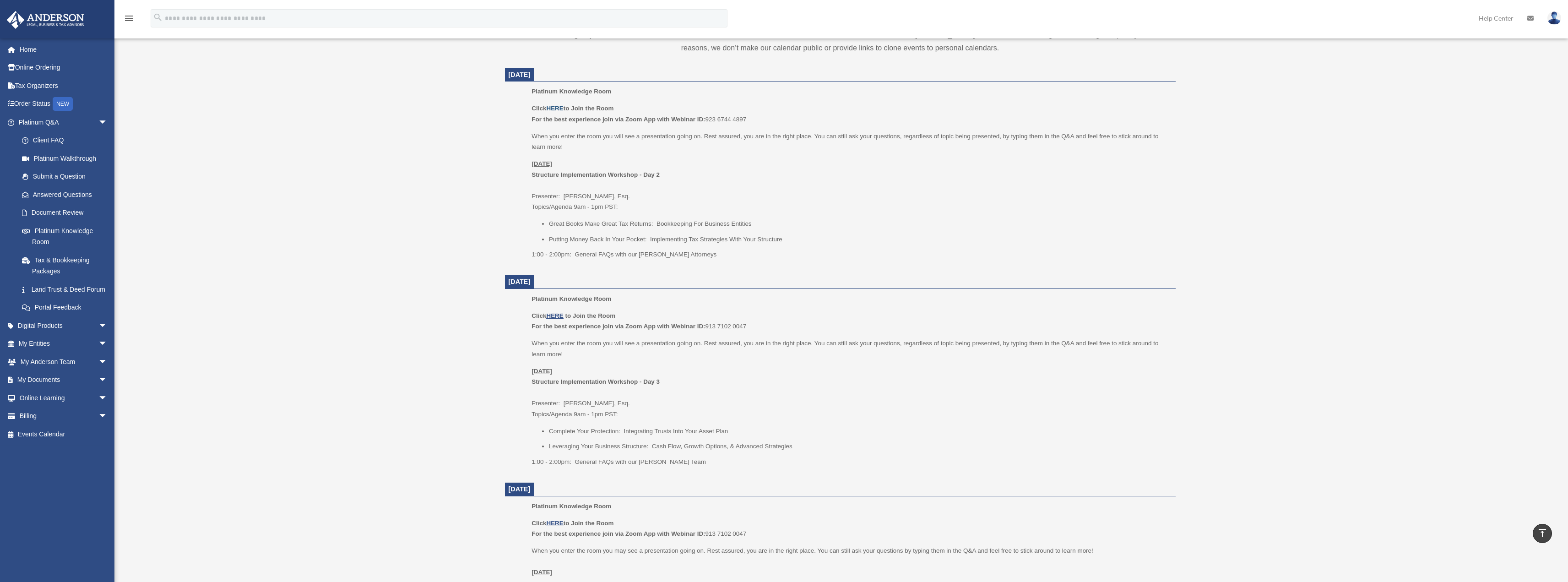
click at [561, 105] on u "HERE" at bounding box center [554, 108] width 17 height 7
